Goal: Information Seeking & Learning: Learn about a topic

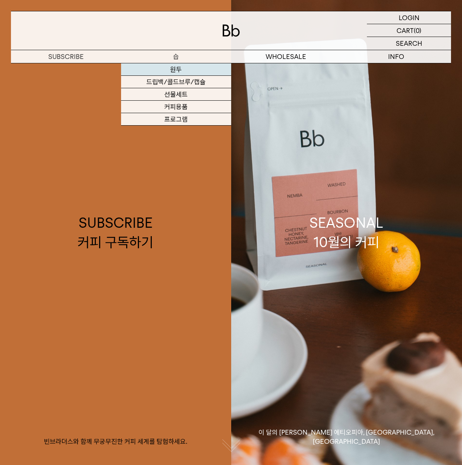
click at [181, 68] on link "원두" at bounding box center [176, 69] width 110 height 12
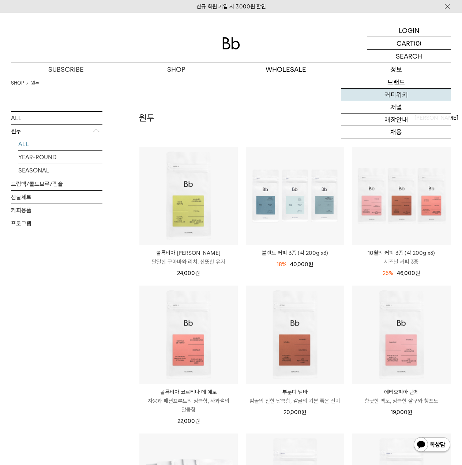
click at [409, 93] on link "커피위키" at bounding box center [396, 95] width 110 height 12
